Goal: Check status: Check status

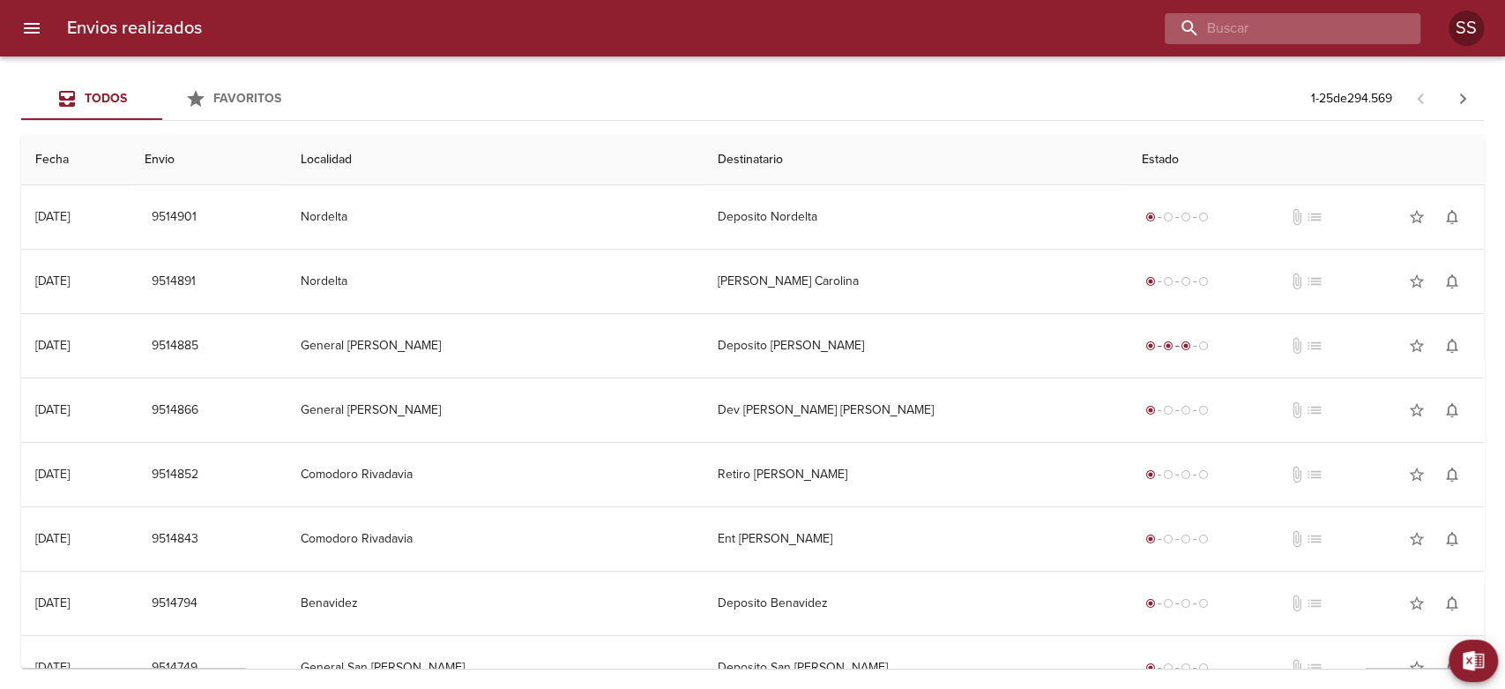
click at [1276, 26] on input "buscar" at bounding box center [1278, 28] width 226 height 31
type input "[PERSON_NAME]"
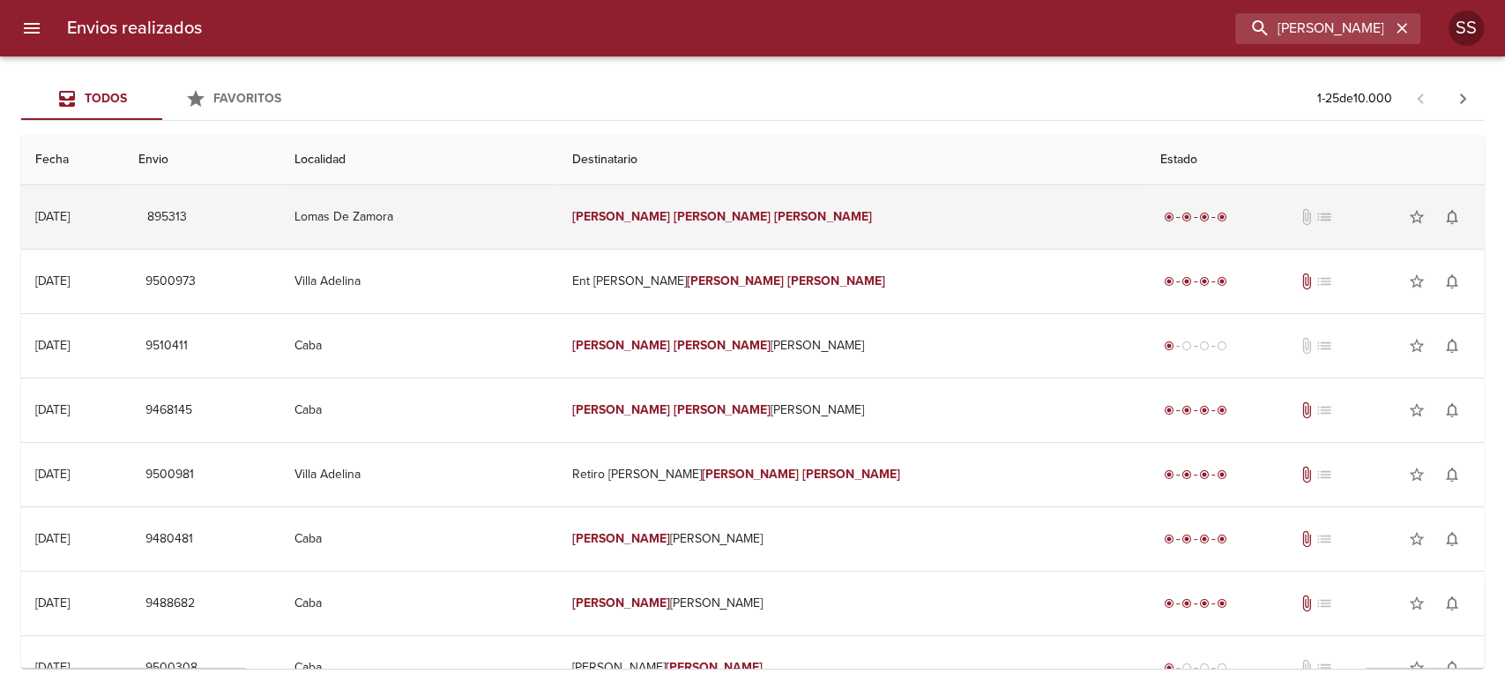
click at [802, 239] on td "[PERSON_NAME] [PERSON_NAME]" at bounding box center [852, 216] width 588 height 63
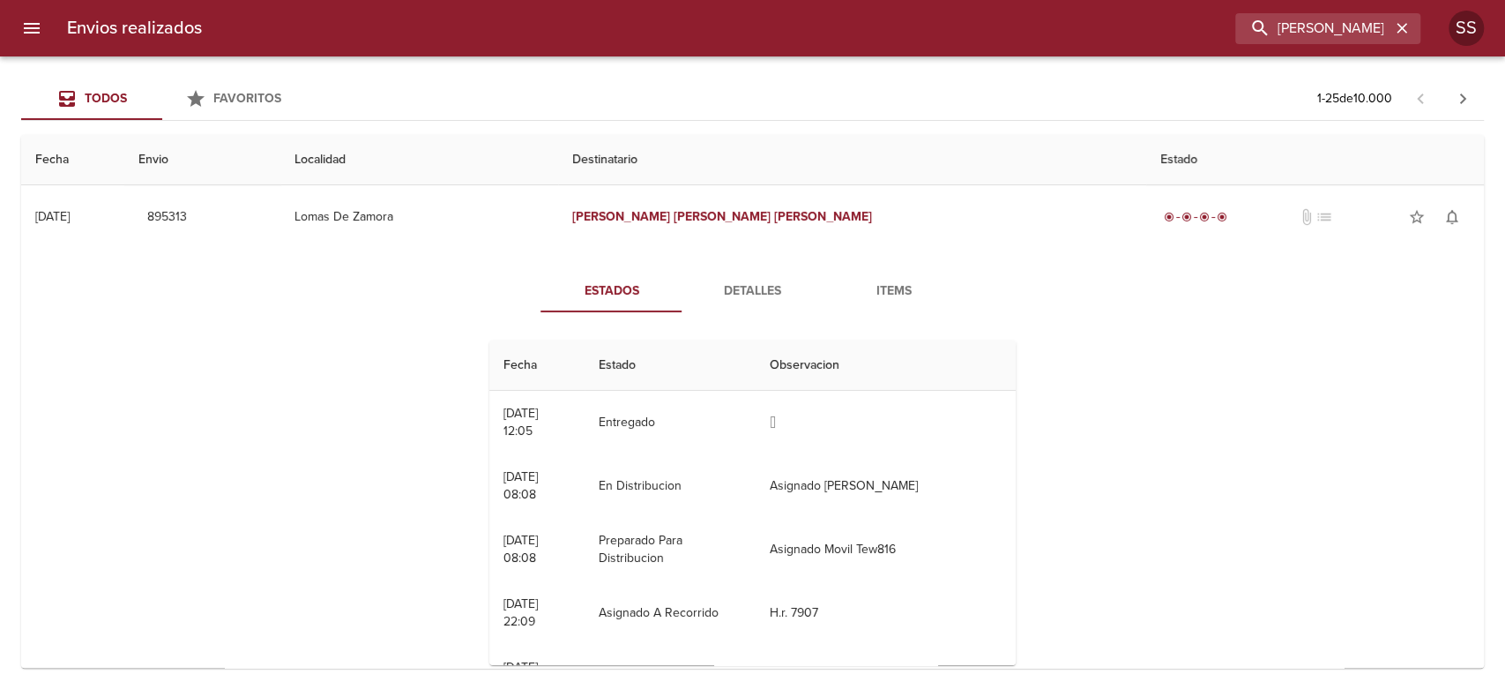
click at [751, 287] on span "Detalles" at bounding box center [752, 291] width 120 height 22
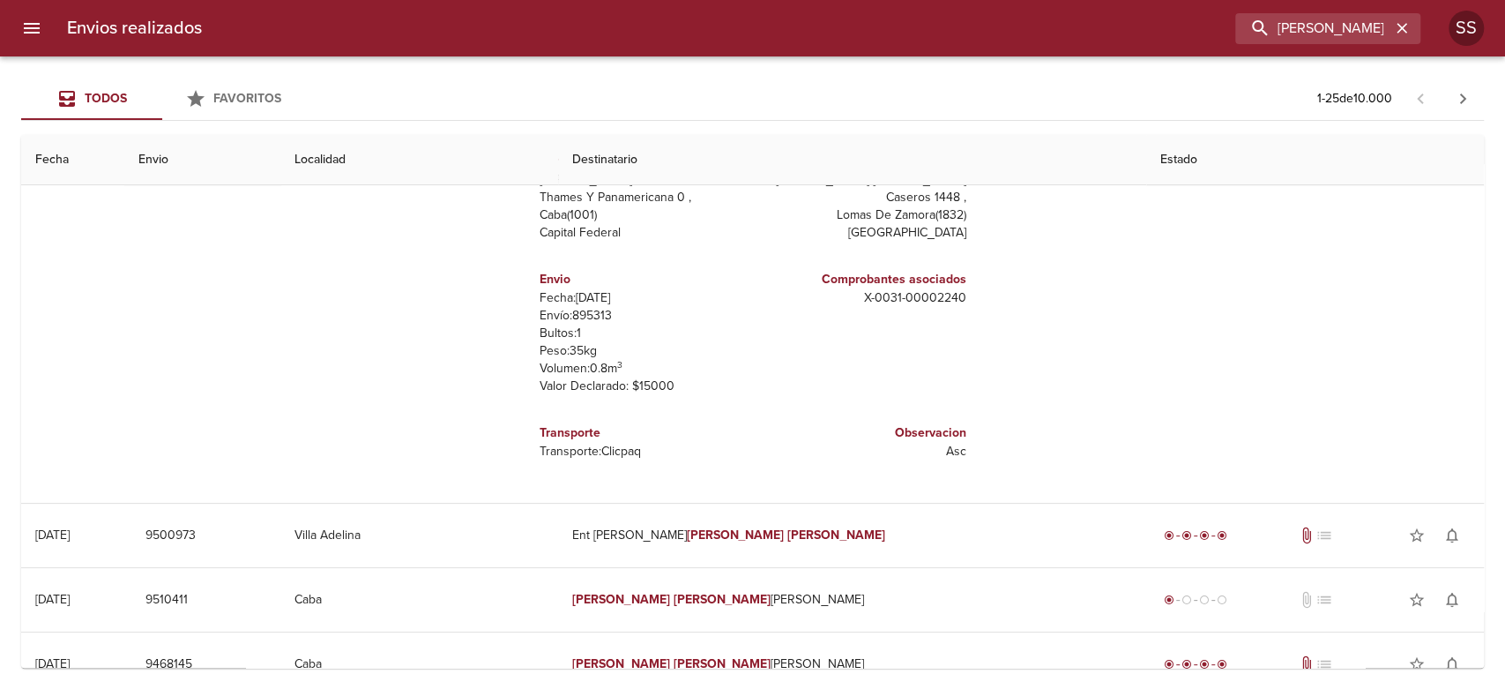
scroll to position [98, 0]
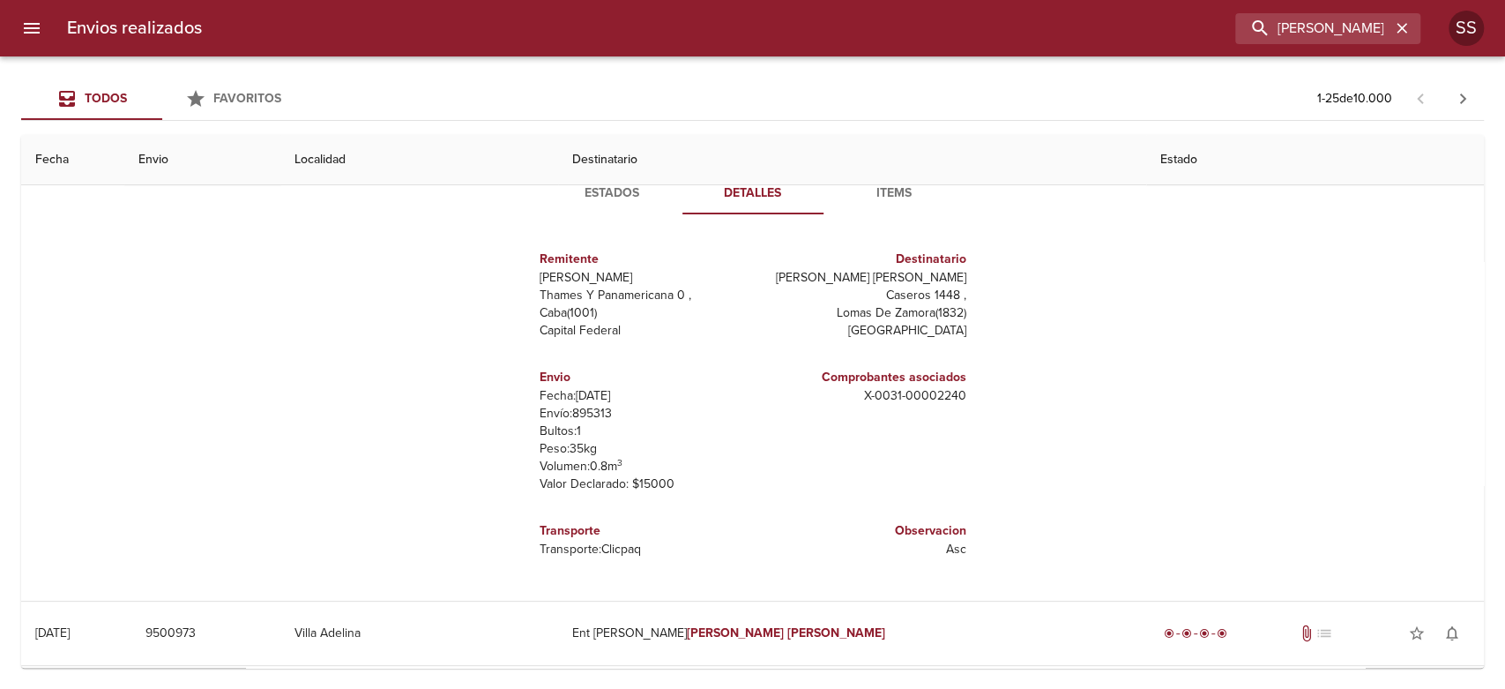
click at [882, 195] on span "Items" at bounding box center [894, 194] width 120 height 22
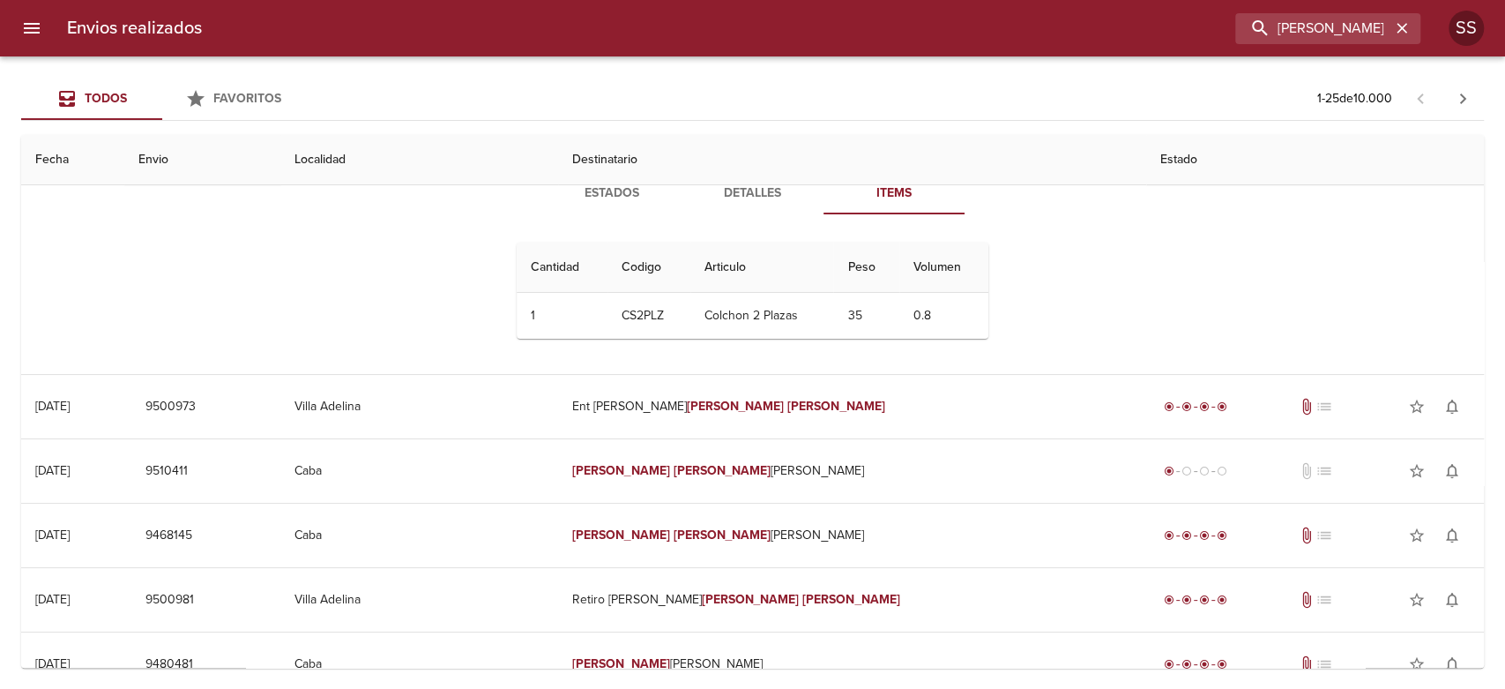
click at [645, 316] on td "CS2PLZ" at bounding box center [649, 316] width 83 height 46
click at [633, 318] on td "CS2PLZ" at bounding box center [649, 316] width 83 height 46
click at [632, 316] on td "CS2PLZ" at bounding box center [649, 316] width 83 height 46
click at [787, 316] on td "Colchon 2 Plazas" at bounding box center [762, 316] width 144 height 46
click at [695, 317] on td "Colchon 2 Plazas" at bounding box center [762, 316] width 144 height 46
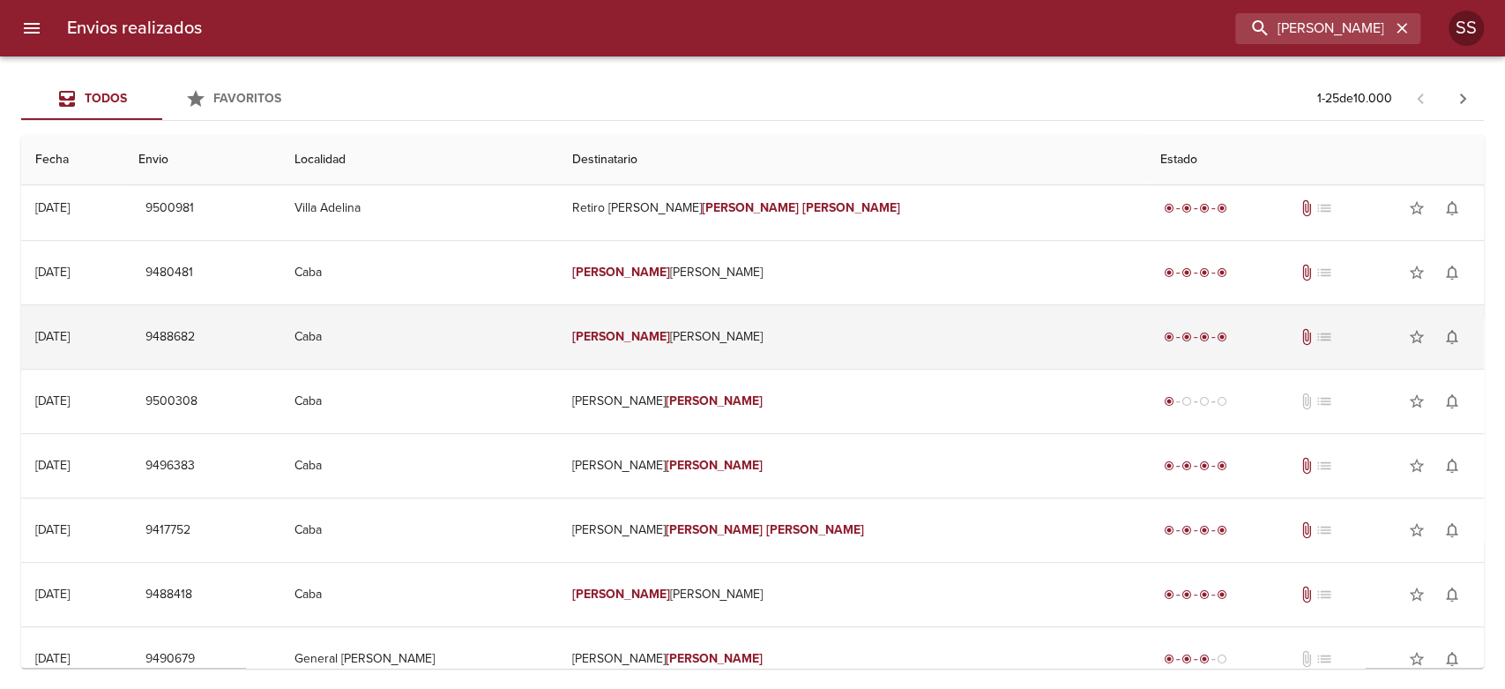
scroll to position [587, 0]
